Goal: Transaction & Acquisition: Purchase product/service

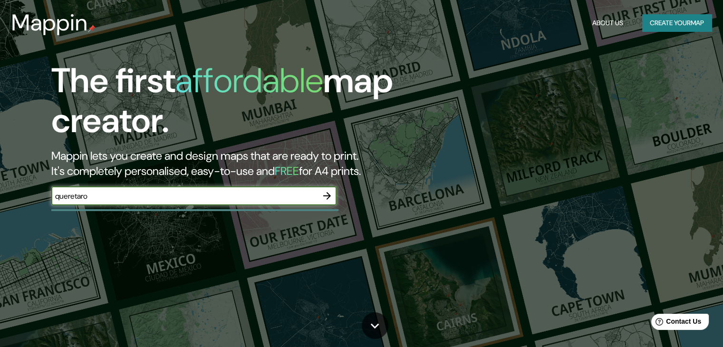
type input "queretaro"
click at [247, 202] on div "​" at bounding box center [193, 195] width 285 height 19
type input "queretaro"
click at [330, 196] on icon "button" at bounding box center [326, 195] width 11 height 11
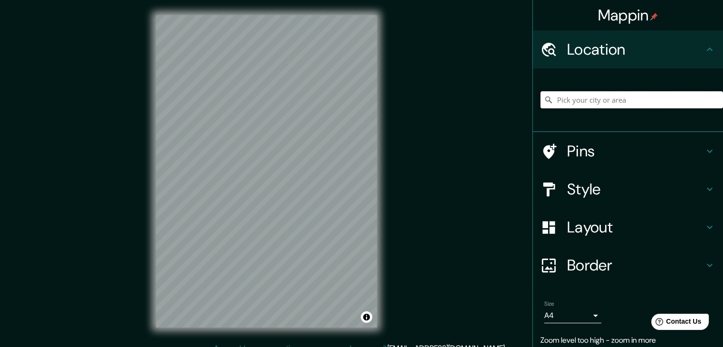
click at [585, 102] on input "Pick your city or area" at bounding box center [631, 99] width 183 height 17
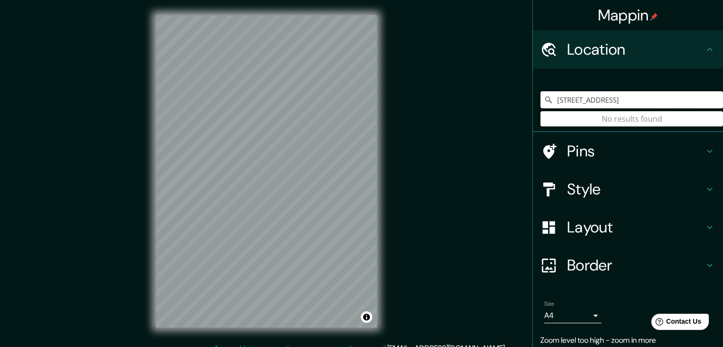
click at [677, 97] on input "St 2108, 84337 Schönau, Alemania" at bounding box center [631, 99] width 183 height 17
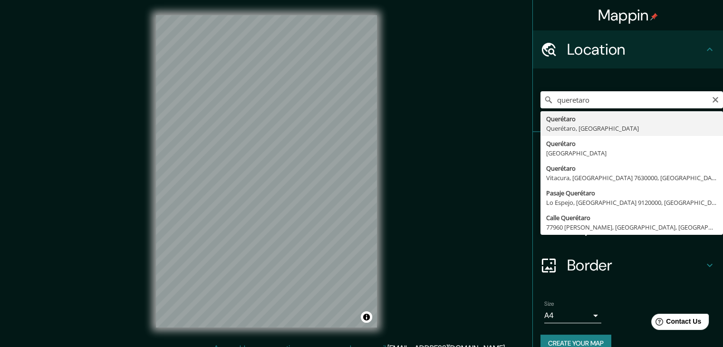
type input "Querétaro, Querétaro, México"
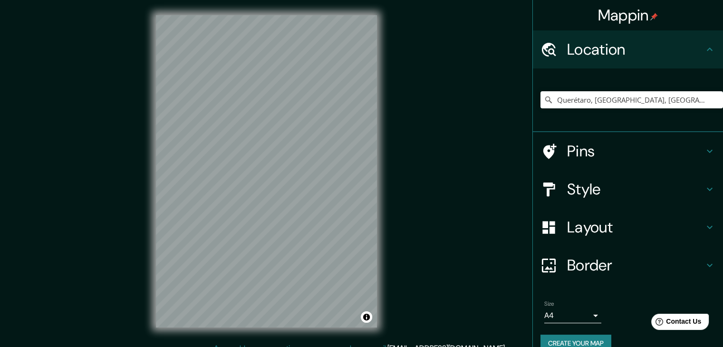
scroll to position [11, 0]
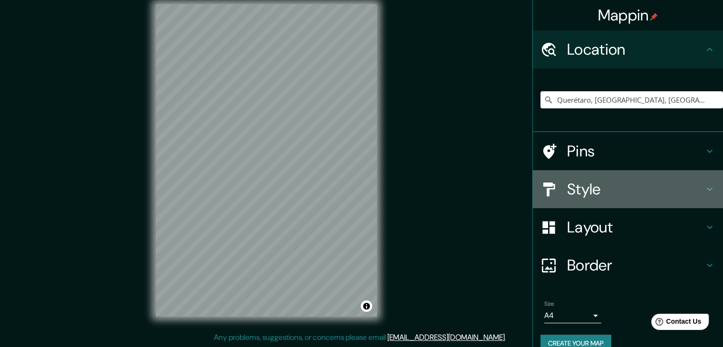
click at [687, 194] on h4 "Style" at bounding box center [635, 189] width 137 height 19
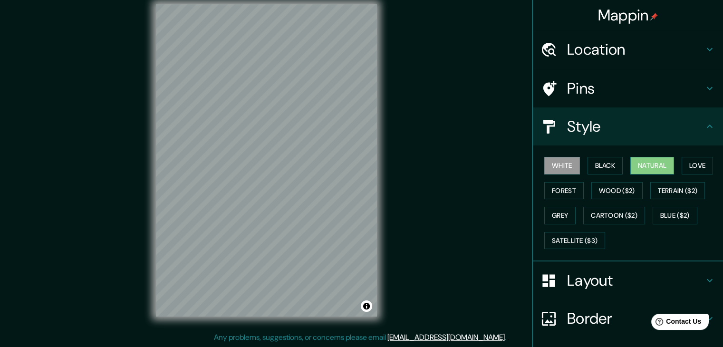
click at [657, 166] on button "Natural" at bounding box center [652, 166] width 44 height 18
click at [683, 162] on button "Love" at bounding box center [697, 166] width 31 height 18
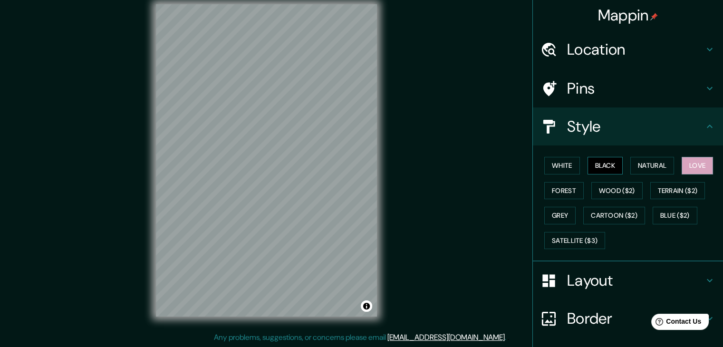
click at [607, 164] on button "Black" at bounding box center [605, 166] width 36 height 18
click at [565, 195] on button "Forest" at bounding box center [563, 191] width 39 height 18
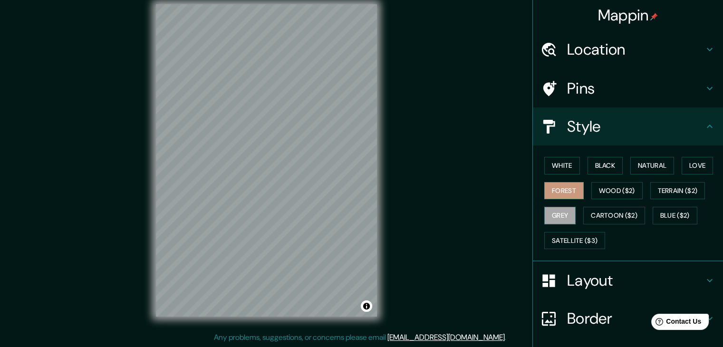
click at [557, 209] on button "Grey" at bounding box center [559, 216] width 31 height 18
click at [568, 241] on button "Satellite ($3)" at bounding box center [574, 241] width 61 height 18
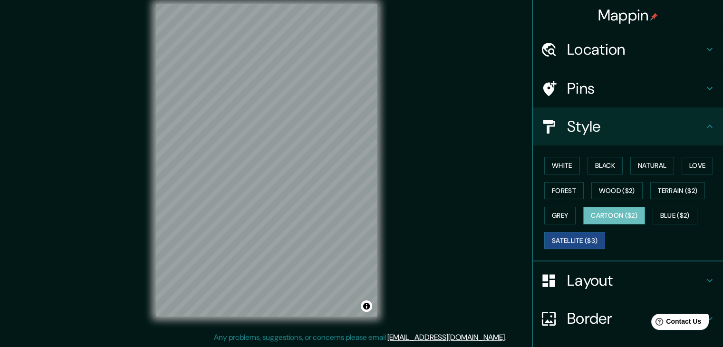
click at [604, 217] on button "Cartoon ($2)" at bounding box center [614, 216] width 62 height 18
click at [663, 217] on button "Blue ($2)" at bounding box center [675, 216] width 45 height 18
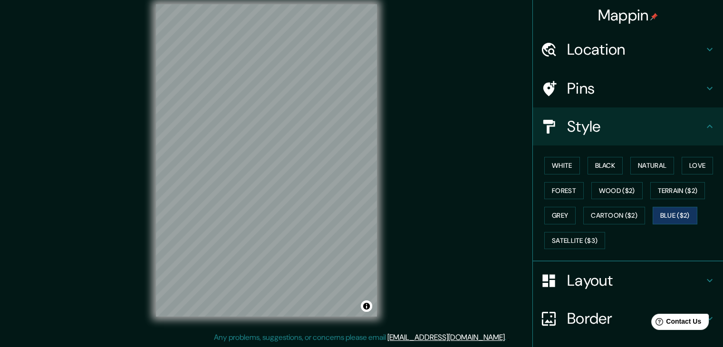
click at [561, 153] on div "White Black Natural Love Forest Wood ($2) Terrain ($2) Grey Cartoon ($2) Blue (…" at bounding box center [628, 203] width 190 height 116
click at [548, 170] on button "White" at bounding box center [562, 166] width 36 height 18
click at [595, 162] on button "Black" at bounding box center [605, 166] width 36 height 18
click at [648, 166] on button "Natural" at bounding box center [652, 166] width 44 height 18
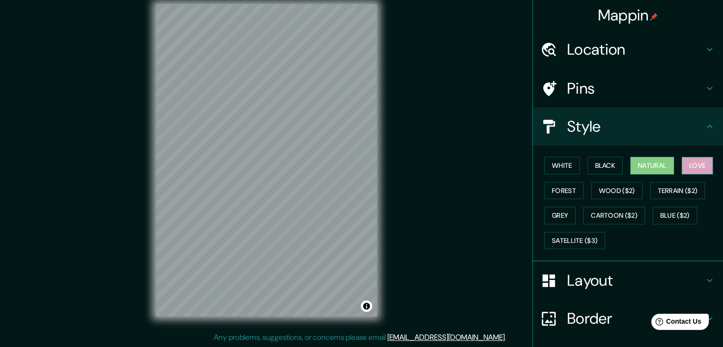
click at [703, 164] on button "Love" at bounding box center [697, 166] width 31 height 18
click at [690, 187] on button "Terrain ($2)" at bounding box center [677, 191] width 55 height 18
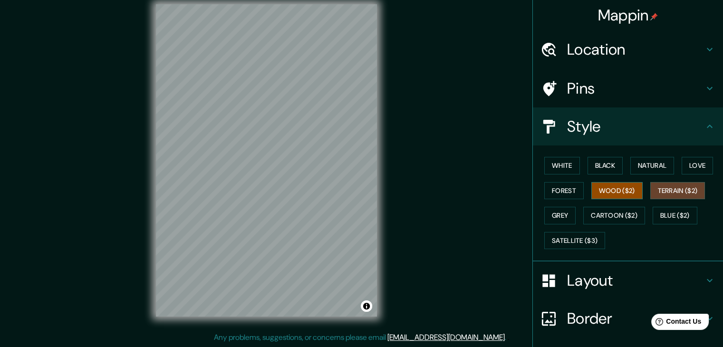
click at [623, 191] on button "Wood ($2)" at bounding box center [616, 191] width 51 height 18
click at [550, 193] on button "Forest" at bounding box center [563, 191] width 39 height 18
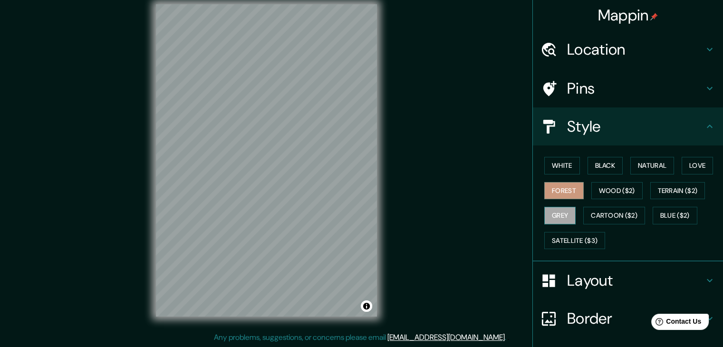
click at [550, 213] on button "Grey" at bounding box center [559, 216] width 31 height 18
click at [599, 212] on button "Cartoon ($2)" at bounding box center [614, 216] width 62 height 18
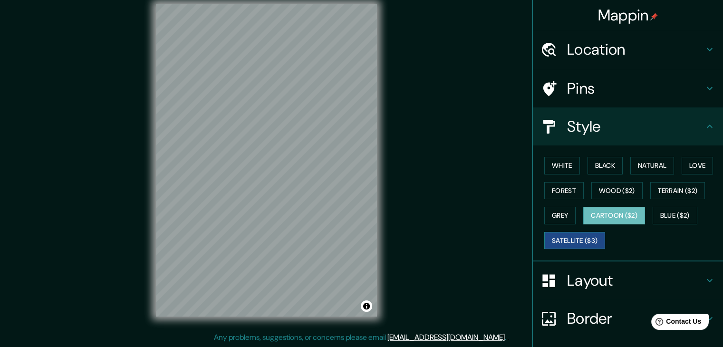
click at [578, 244] on button "Satellite ($3)" at bounding box center [574, 241] width 61 height 18
click at [682, 214] on button "Blue ($2)" at bounding box center [675, 216] width 45 height 18
